Goal: Task Accomplishment & Management: Complete application form

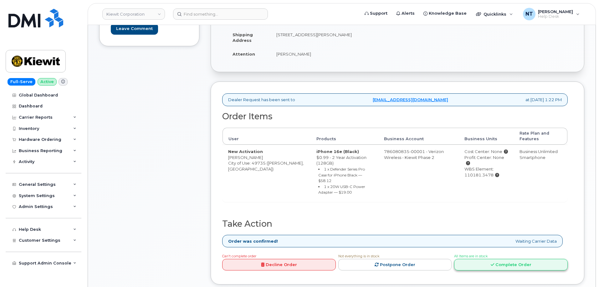
scroll to position [156, 0]
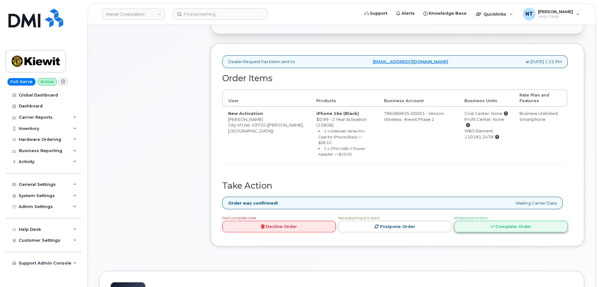
click at [504, 221] on link "Complete Order" at bounding box center [511, 227] width 114 height 12
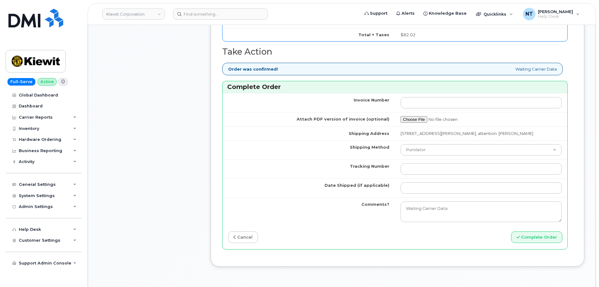
scroll to position [500, 0]
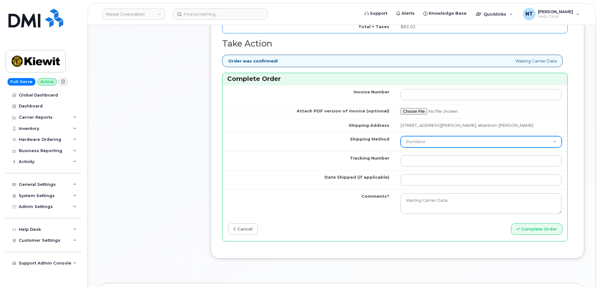
click at [428, 148] on select "Purolator UPS FedEx Canada Post Courier Other Drop Off Pick Up" at bounding box center [480, 141] width 161 height 11
select select "FedEx"
click at [400, 142] on select "Purolator UPS FedEx Canada Post Courier Other Drop Off Pick Up" at bounding box center [480, 141] width 161 height 11
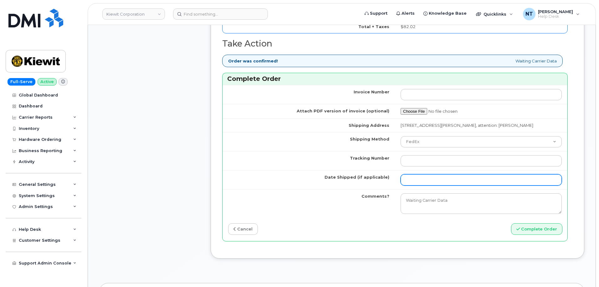
click at [419, 185] on input "Date Shipped (if applicable)" at bounding box center [480, 179] width 161 height 11
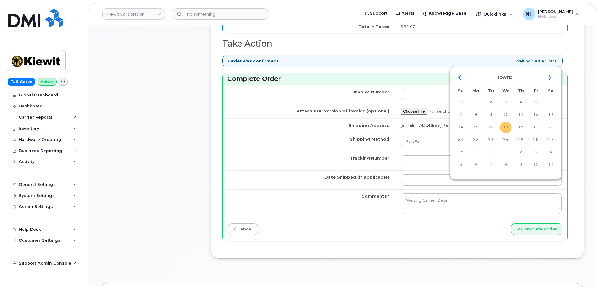
click at [506, 128] on td "17" at bounding box center [505, 127] width 11 height 11
type input "[DATE]"
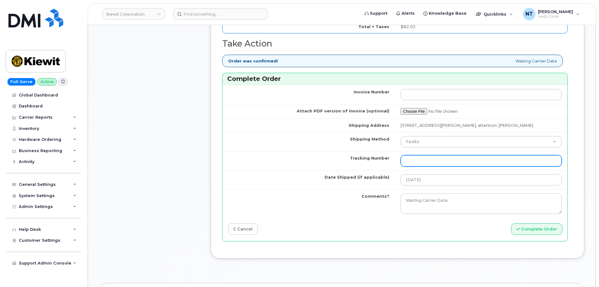
click at [421, 167] on input "Tracking Number" at bounding box center [480, 160] width 161 height 11
paste input "444401117598"
type input "444401117598"
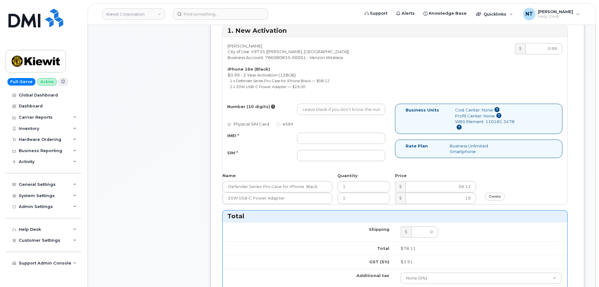
scroll to position [219, 0]
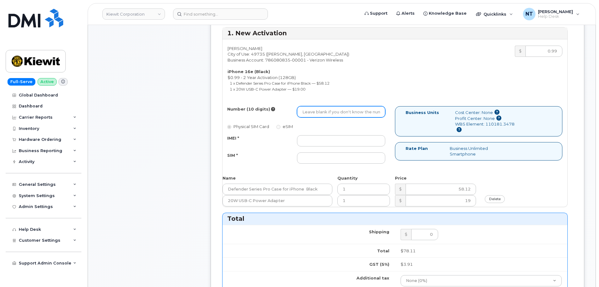
click at [319, 113] on input "Number (10 digits)" at bounding box center [341, 111] width 88 height 11
paste input "989-619-7544"
drag, startPoint x: 311, startPoint y: 114, endPoint x: 318, endPoint y: 116, distance: 7.7
click at [318, 116] on input "9896197544" at bounding box center [341, 111] width 88 height 11
type input "9896197544"
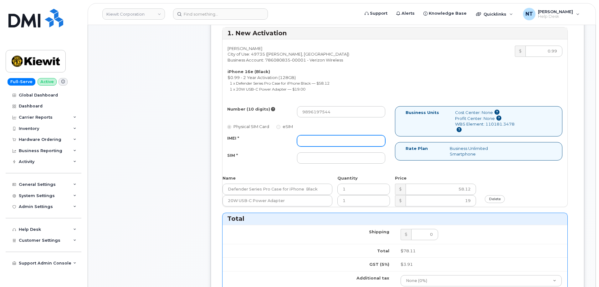
click at [322, 144] on input "IMEI *" at bounding box center [341, 140] width 88 height 11
paste input "351418497363258"
type input "351418497363258"
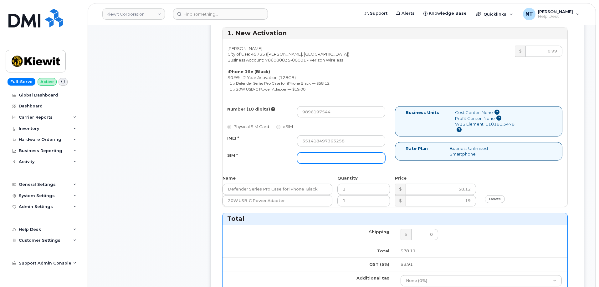
click at [329, 158] on input "SIM *" at bounding box center [341, 158] width 88 height 11
paste input "89043052010008889724034767076413"
type input "89043052010008889724034767076413"
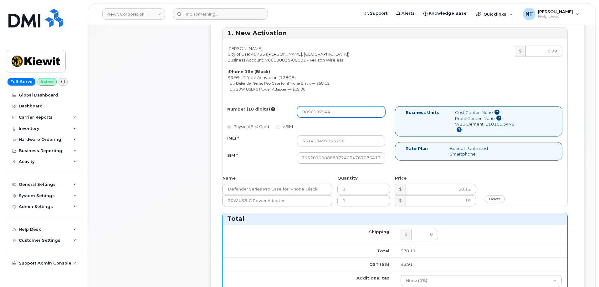
scroll to position [0, 0]
drag, startPoint x: 311, startPoint y: 115, endPoint x: 320, endPoint y: 116, distance: 9.1
click at [320, 116] on input "9896197544" at bounding box center [341, 111] width 88 height 11
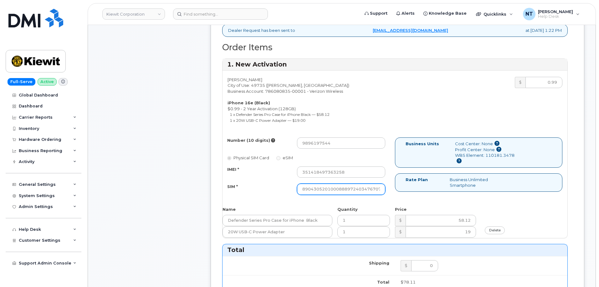
scroll to position [0, 12]
drag, startPoint x: 352, startPoint y: 189, endPoint x: 406, endPoint y: 193, distance: 54.0
click at [406, 193] on div "Number (10 digits) 9896197544 Physical SIM Card eSIM IMEI * 351418497363258 SIM…" at bounding box center [394, 169] width 345 height 63
drag, startPoint x: 311, startPoint y: 145, endPoint x: 318, endPoint y: 145, distance: 6.9
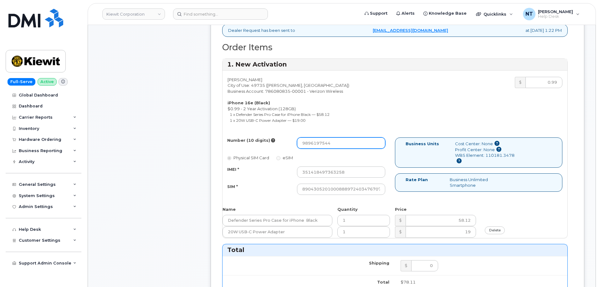
click at [318, 145] on input "9896197544" at bounding box center [341, 143] width 88 height 11
click at [150, 163] on div "Comments Leave Comment" at bounding box center [149, 241] width 100 height 679
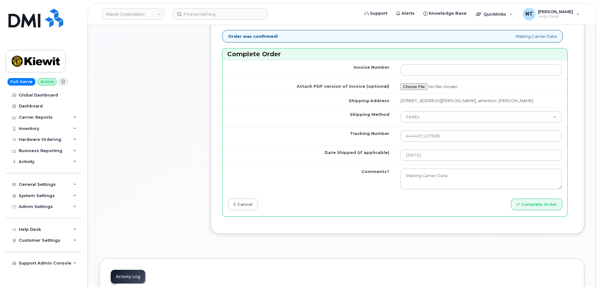
scroll to position [532, 0]
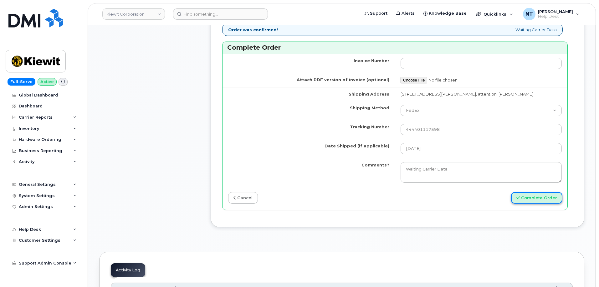
click at [538, 203] on button "Complete Order" at bounding box center [536, 198] width 51 height 12
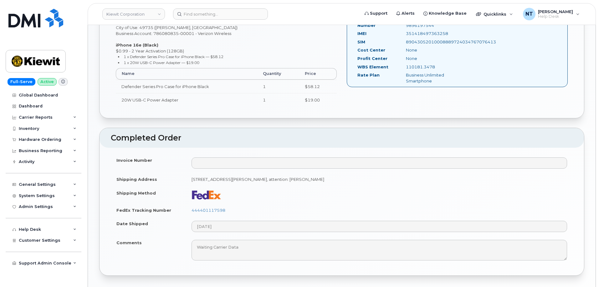
scroll to position [219, 0]
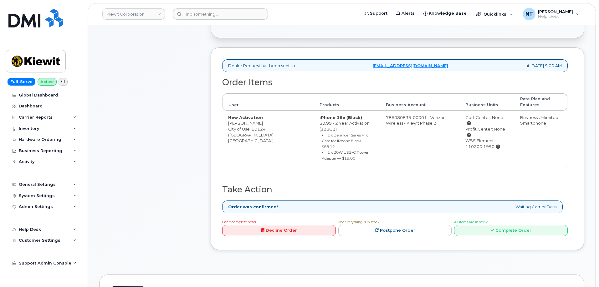
scroll to position [156, 0]
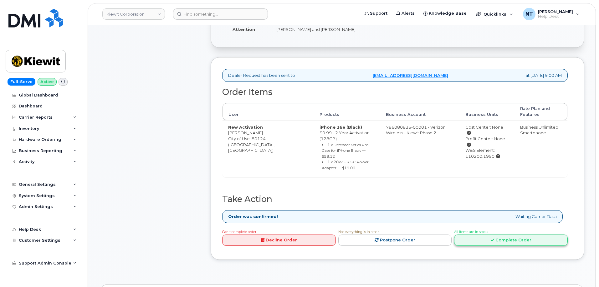
click at [515, 235] on link "Complete Order" at bounding box center [511, 241] width 114 height 12
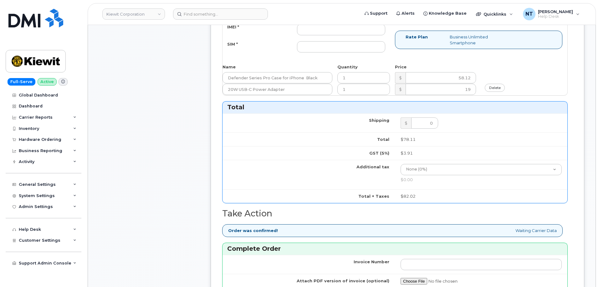
scroll to position [500, 0]
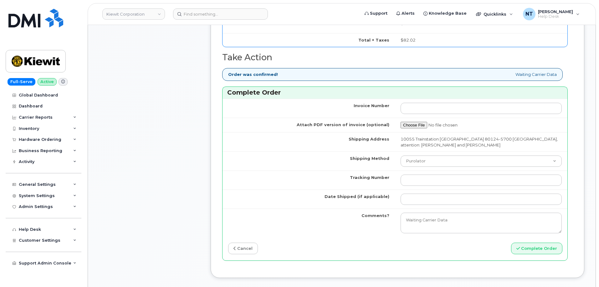
click at [429, 188] on td at bounding box center [481, 180] width 172 height 19
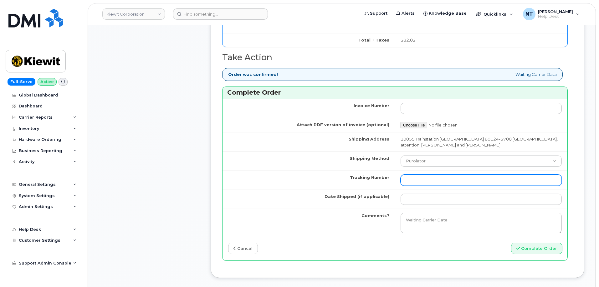
click at [429, 184] on input "Tracking Number" at bounding box center [480, 180] width 161 height 11
paste input "444401117602"
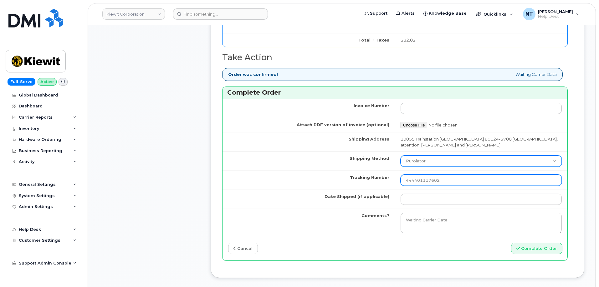
type input "444401117602"
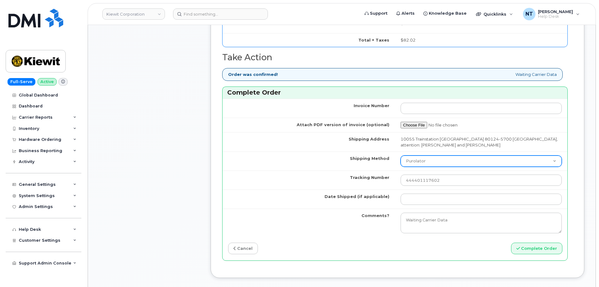
click at [427, 160] on select "Purolator UPS FedEx Canada Post Courier Other Drop Off Pick Up" at bounding box center [480, 161] width 161 height 11
select select "FedEx"
click at [400, 156] on select "Purolator UPS FedEx Canada Post Courier Other Drop Off Pick Up" at bounding box center [480, 161] width 161 height 11
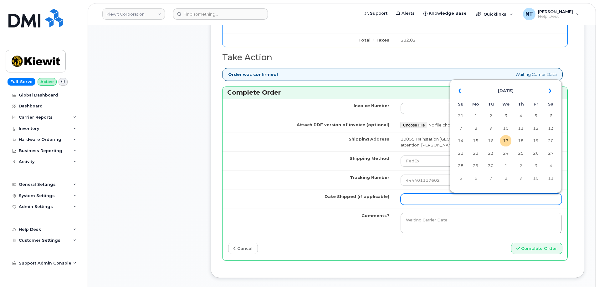
drag, startPoint x: 423, startPoint y: 197, endPoint x: 430, endPoint y: 197, distance: 6.9
click at [423, 197] on input "Date Shipped (if applicable)" at bounding box center [480, 199] width 161 height 11
click at [504, 139] on td "17" at bounding box center [505, 140] width 11 height 11
type input "[DATE]"
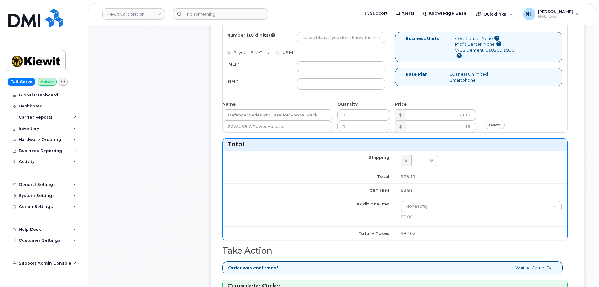
scroll to position [219, 0]
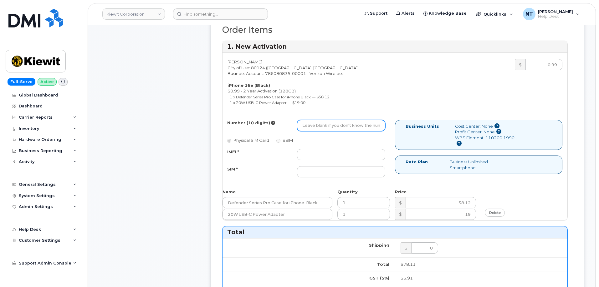
click at [337, 128] on input "Number (10 digits)" at bounding box center [341, 125] width 88 height 11
paste input "720-693-4124"
drag, startPoint x: 311, startPoint y: 127, endPoint x: 318, endPoint y: 129, distance: 7.7
click at [318, 129] on input "7206934124" at bounding box center [341, 125] width 88 height 11
type input "7206934124"
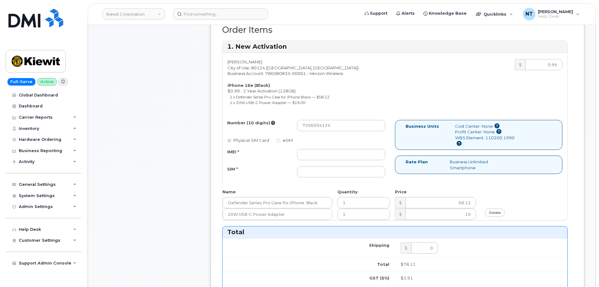
click at [379, 104] on li "1 x 20W USB-C Power Adapter — $19.00" at bounding box center [310, 103] width 160 height 6
click at [321, 154] on input "IMEI *" at bounding box center [341, 154] width 88 height 11
paste input "353234881263287"
type input "353234881263287"
click at [331, 173] on input "SIM *" at bounding box center [341, 171] width 88 height 11
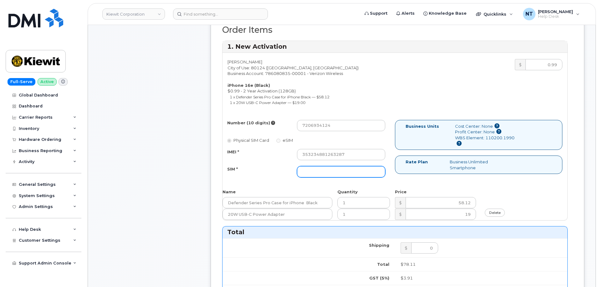
paste input "89043052010008889625002672541983"
type input "89043052010008889625002672541983"
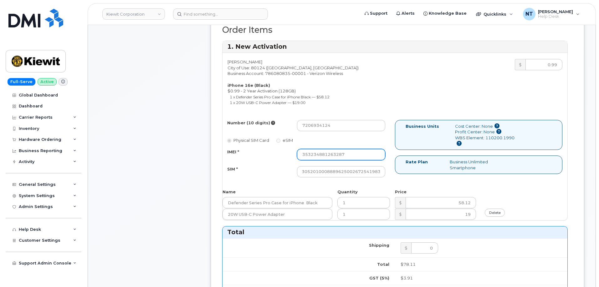
scroll to position [0, 0]
drag, startPoint x: 331, startPoint y: 154, endPoint x: 345, endPoint y: 156, distance: 13.6
click at [345, 156] on input "353234881263287" at bounding box center [341, 154] width 88 height 11
drag, startPoint x: 376, startPoint y: 173, endPoint x: 411, endPoint y: 174, distance: 35.0
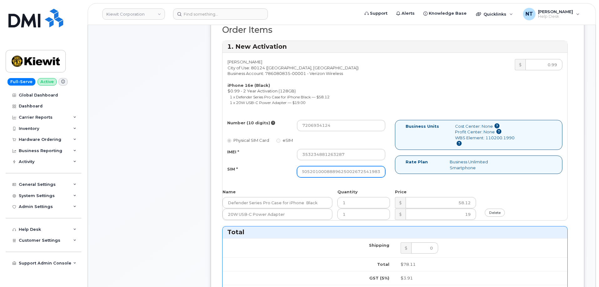
click at [411, 174] on div "Number (10 digits) 7206934124 Physical SIM Card eSIM IMEI * 353234881263287 SIM…" at bounding box center [394, 151] width 345 height 63
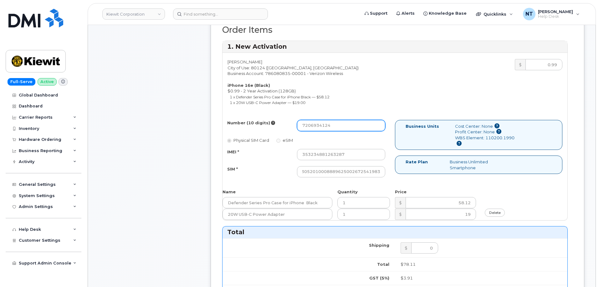
scroll to position [0, 0]
drag, startPoint x: 311, startPoint y: 129, endPoint x: 319, endPoint y: 128, distance: 7.6
click at [319, 128] on input "7206934124" at bounding box center [341, 125] width 88 height 11
click at [195, 149] on div "Comments Leave Comment" at bounding box center [149, 220] width 100 height 698
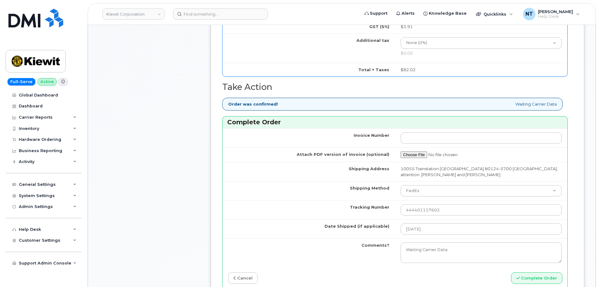
scroll to position [500, 0]
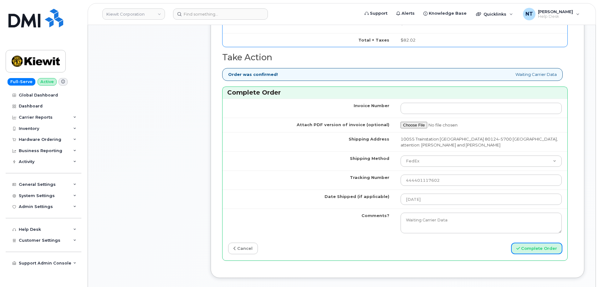
drag, startPoint x: 538, startPoint y: 246, endPoint x: 197, endPoint y: 3, distance: 419.0
click at [538, 246] on button "Complete Order" at bounding box center [536, 249] width 51 height 12
